Goal: Task Accomplishment & Management: Complete application form

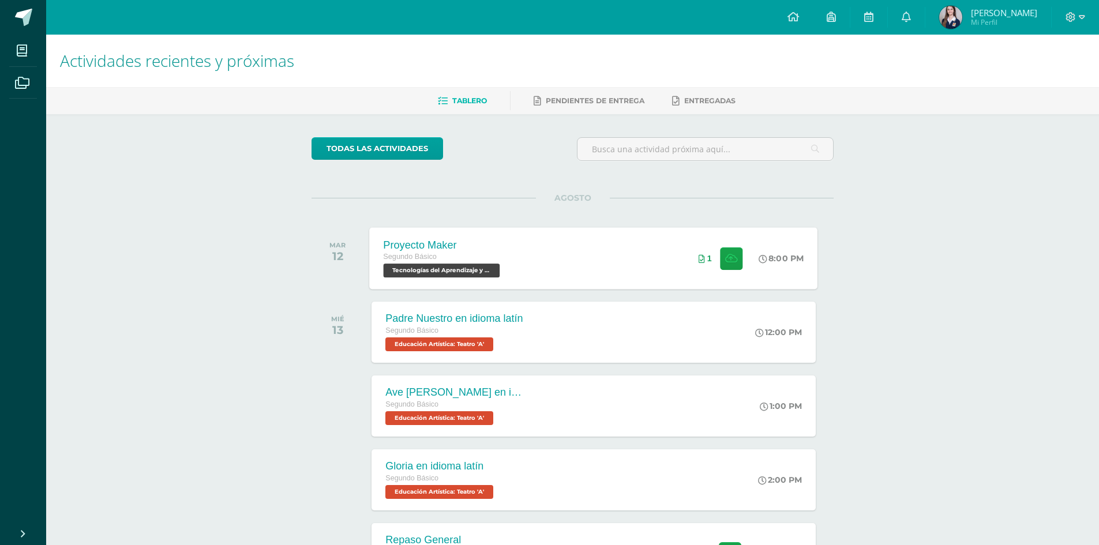
click at [510, 272] on div "Proyecto Maker Segundo Básico Tecnologías del Aprendizaje y la Comunicación 'A'" at bounding box center [443, 258] width 147 height 62
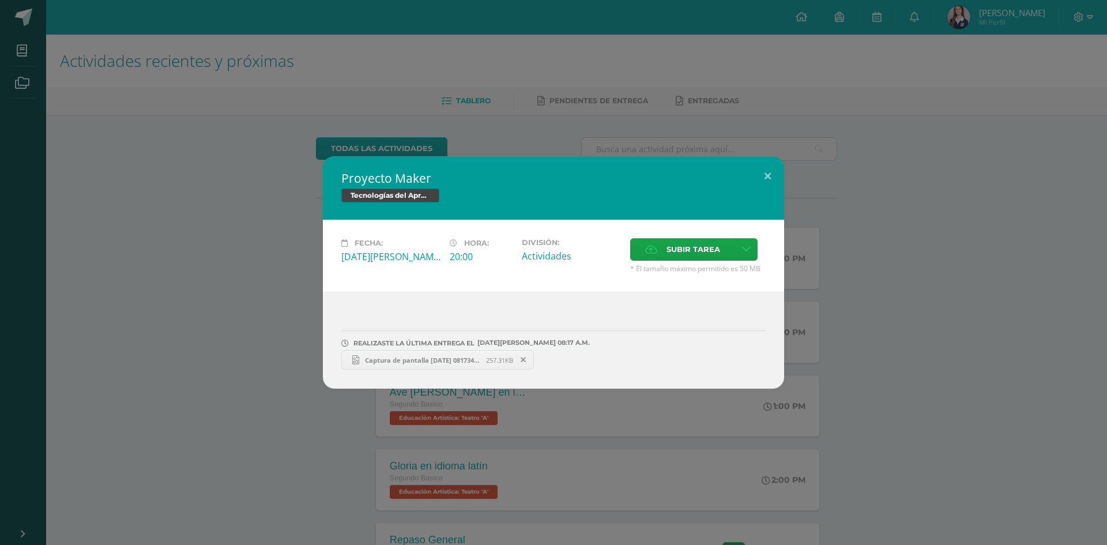
click at [459, 356] on span "Captura de pantalla [DATE] 081734.png" at bounding box center [422, 360] width 127 height 9
click at [767, 178] on button at bounding box center [768, 175] width 33 height 39
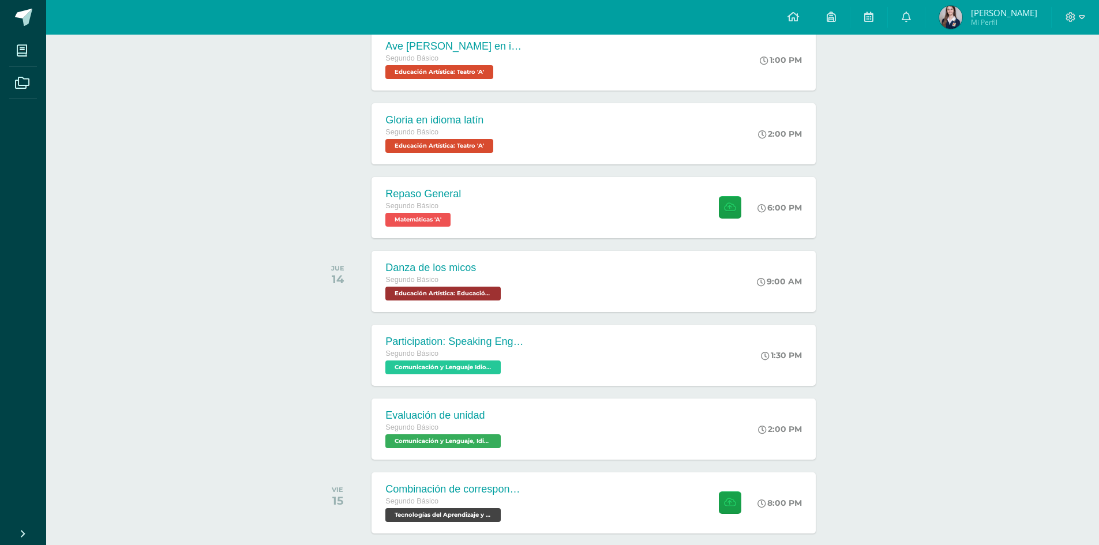
scroll to position [400, 0]
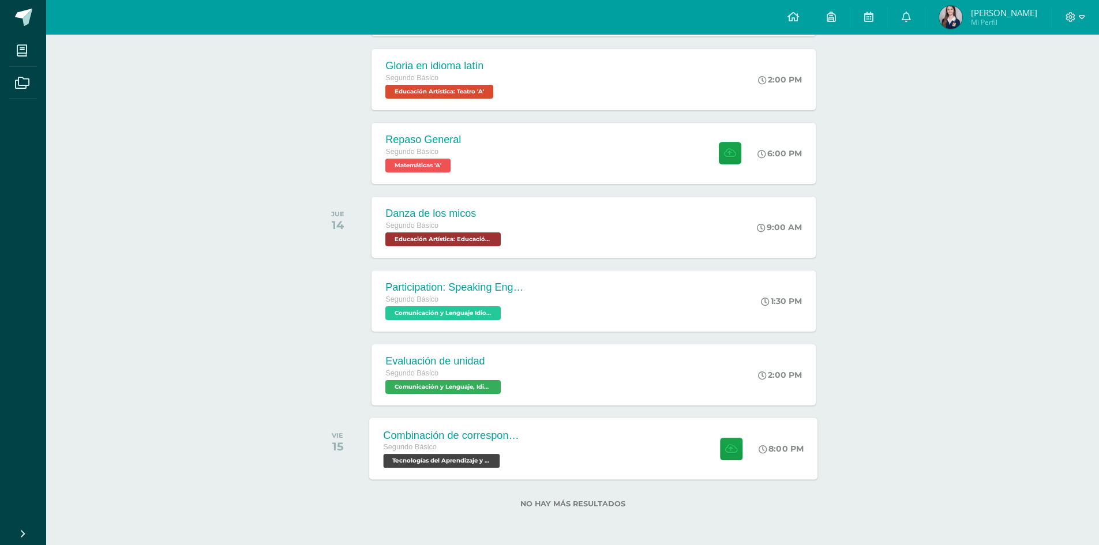
click at [546, 444] on div "Combinación de correspondencia Segundo Básico Tecnologías del Aprendizaje y la …" at bounding box center [594, 449] width 448 height 62
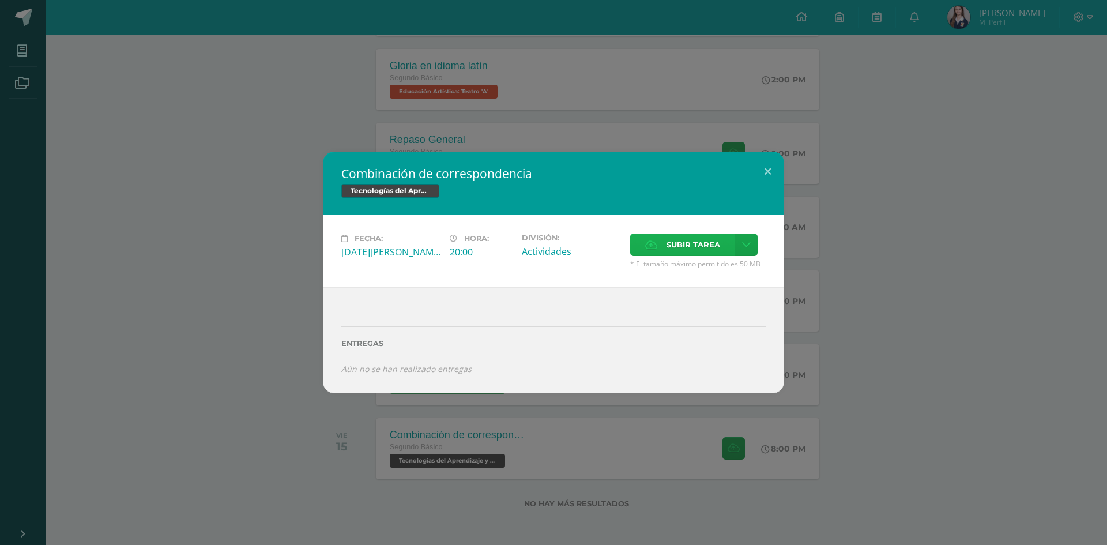
click at [677, 251] on span "Subir tarea" at bounding box center [694, 244] width 54 height 21
click at [0, 0] on input "Subir tarea" at bounding box center [0, 0] width 0 height 0
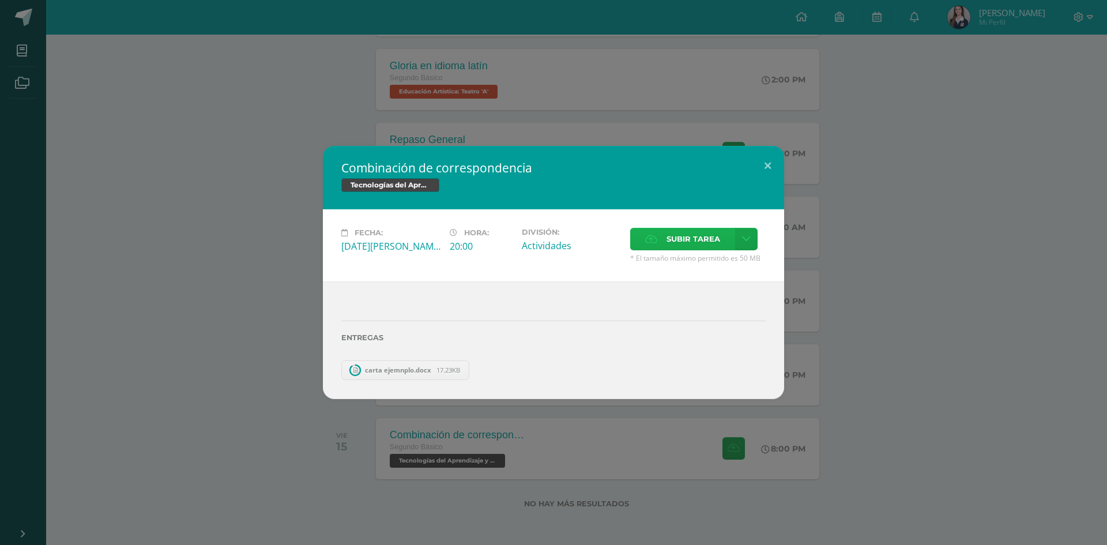
click at [649, 241] on icon at bounding box center [651, 238] width 12 height 7
click at [0, 0] on input "Subir tarea" at bounding box center [0, 0] width 0 height 0
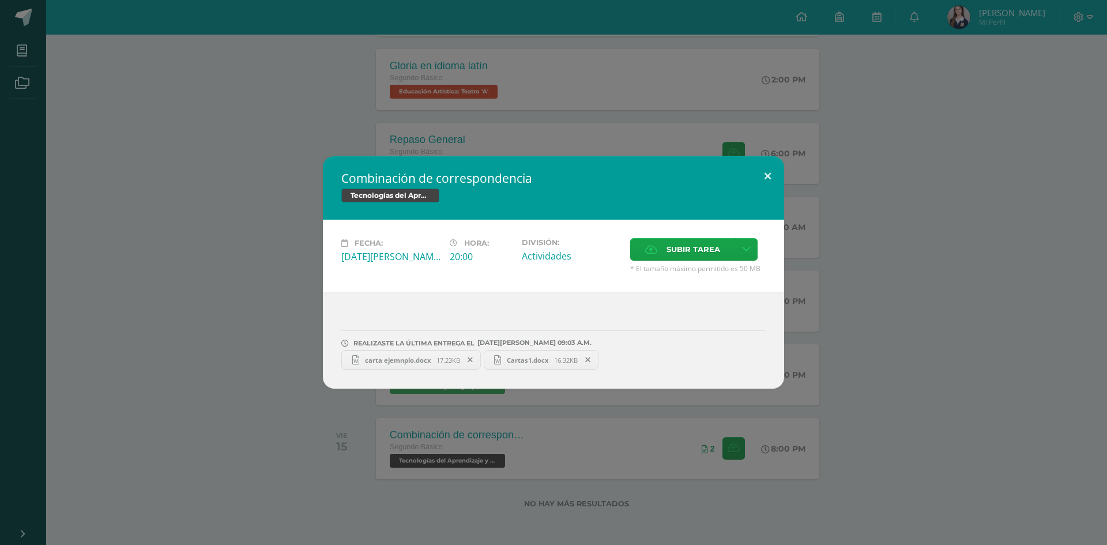
click at [775, 179] on button at bounding box center [768, 175] width 33 height 39
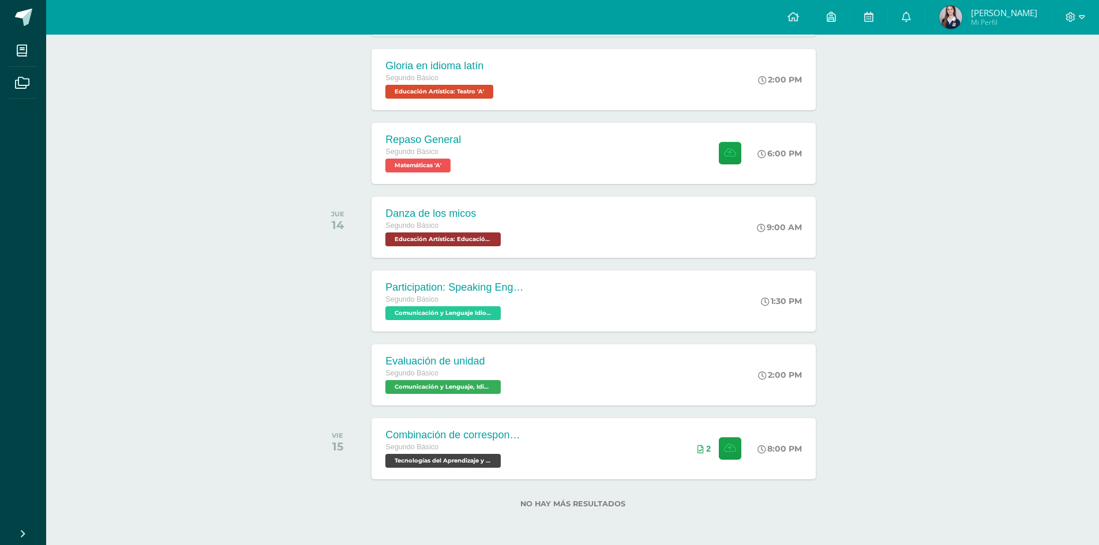
click at [923, 237] on div "Actividades recientes y próximas Tablero Pendientes de entrega Entregadas todas…" at bounding box center [572, 89] width 1053 height 911
